Goal: Find specific page/section: Find specific page/section

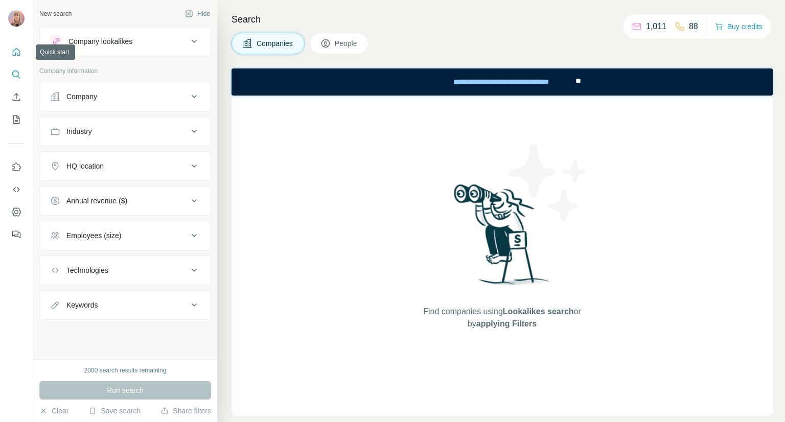
click at [15, 49] on icon "Quick start" at bounding box center [17, 52] width 8 height 8
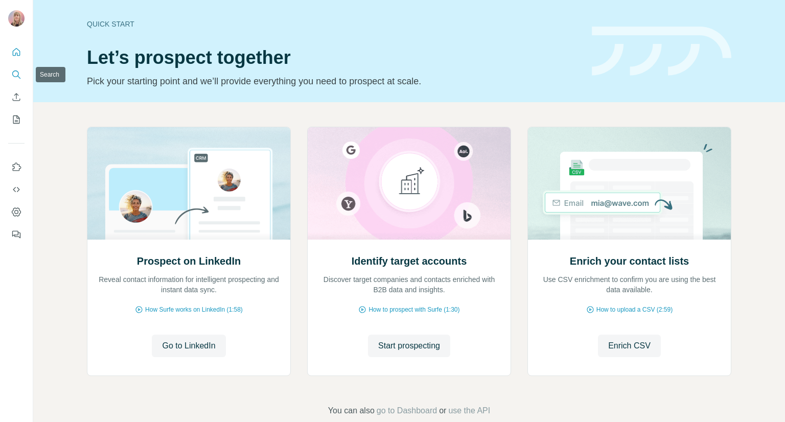
click at [12, 71] on icon "Search" at bounding box center [16, 75] width 10 height 10
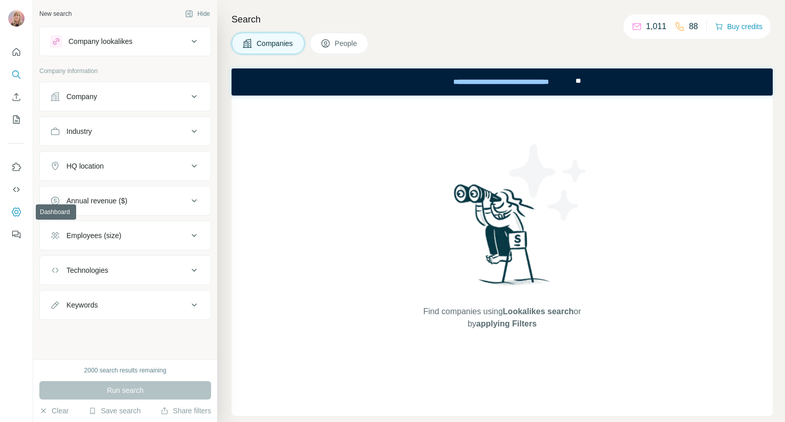
click at [21, 212] on button "Dashboard" at bounding box center [16, 212] width 16 height 18
